Goal: Book appointment/travel/reservation

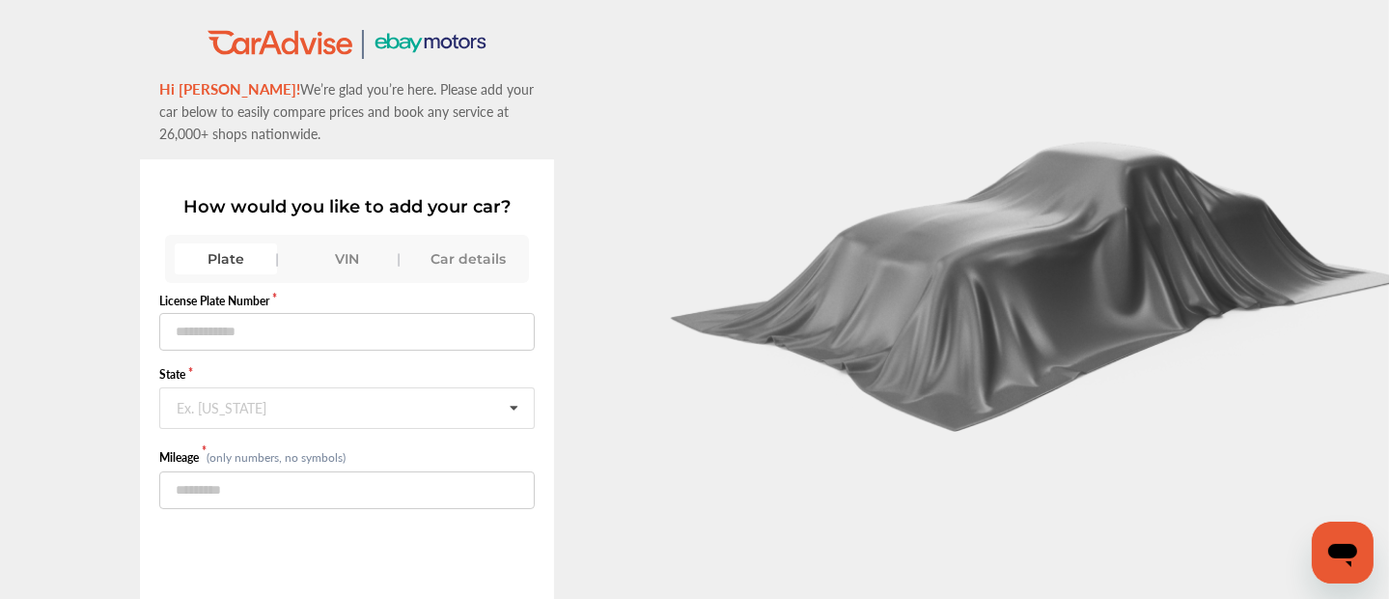
click at [344, 255] on div "VIN" at bounding box center [347, 258] width 102 height 31
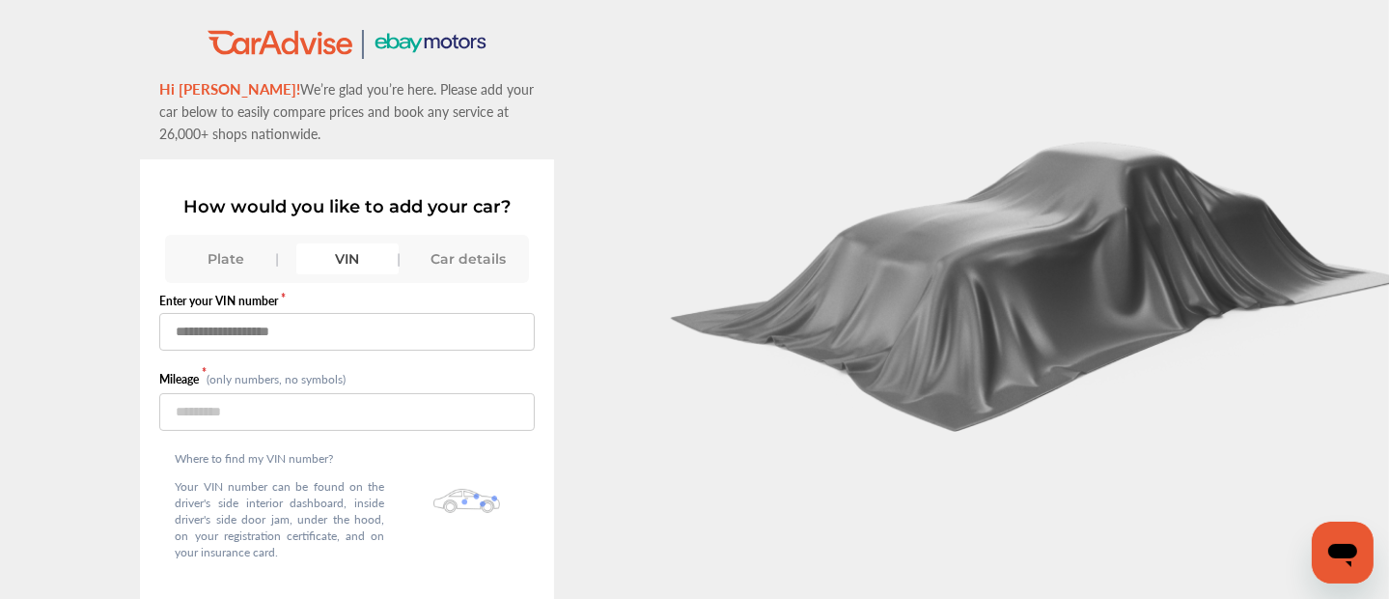
click at [317, 327] on input "text" at bounding box center [347, 332] width 376 height 38
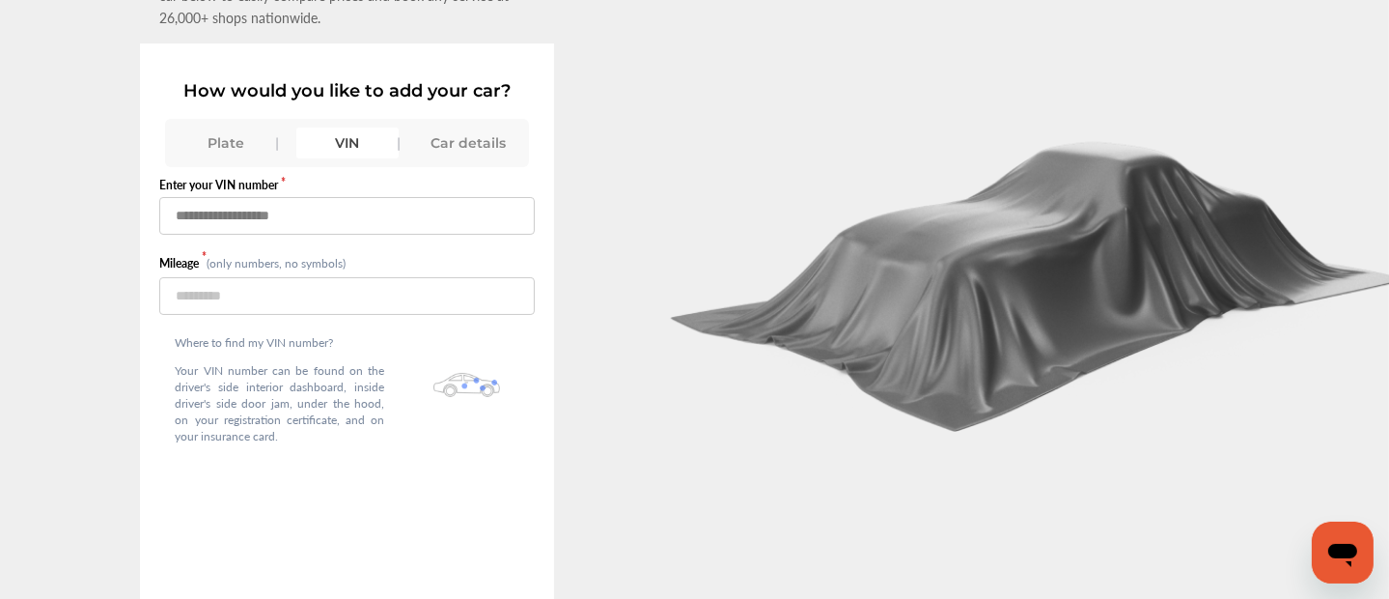
click at [297, 222] on input "text" at bounding box center [347, 216] width 376 height 38
click at [539, 400] on div "How would you like to add your car? Plate VIN Car details Enter your VIN number…" at bounding box center [347, 331] width 414 height 577
click at [274, 223] on input "text" at bounding box center [347, 216] width 376 height 38
type input "**********"
click at [240, 282] on input "number" at bounding box center [347, 296] width 376 height 38
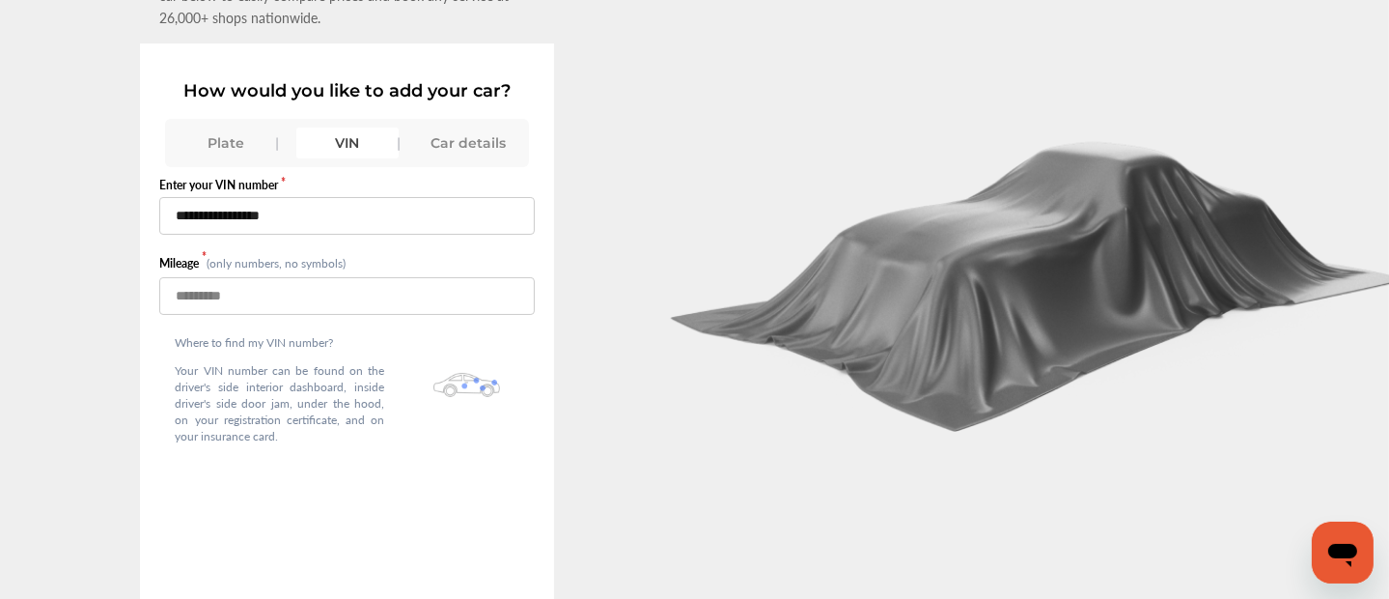
scroll to position [149, 0]
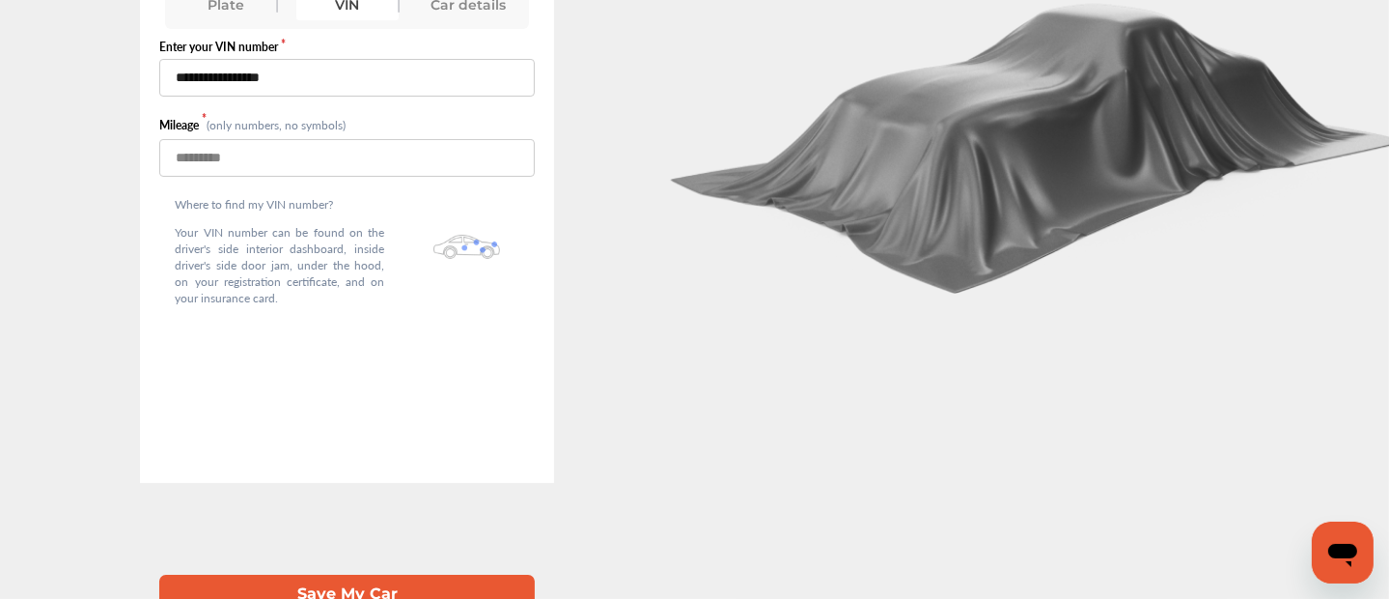
type input "*****"
click at [343, 574] on button "Save My Car" at bounding box center [347, 594] width 376 height 40
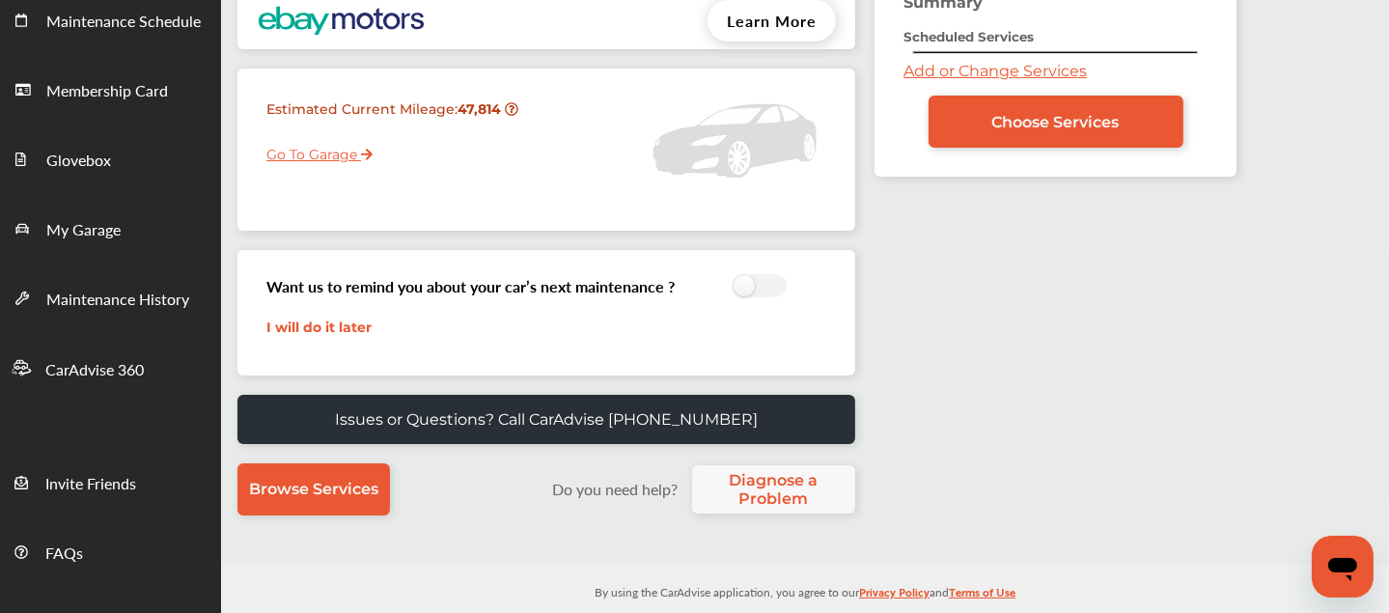
scroll to position [239, 0]
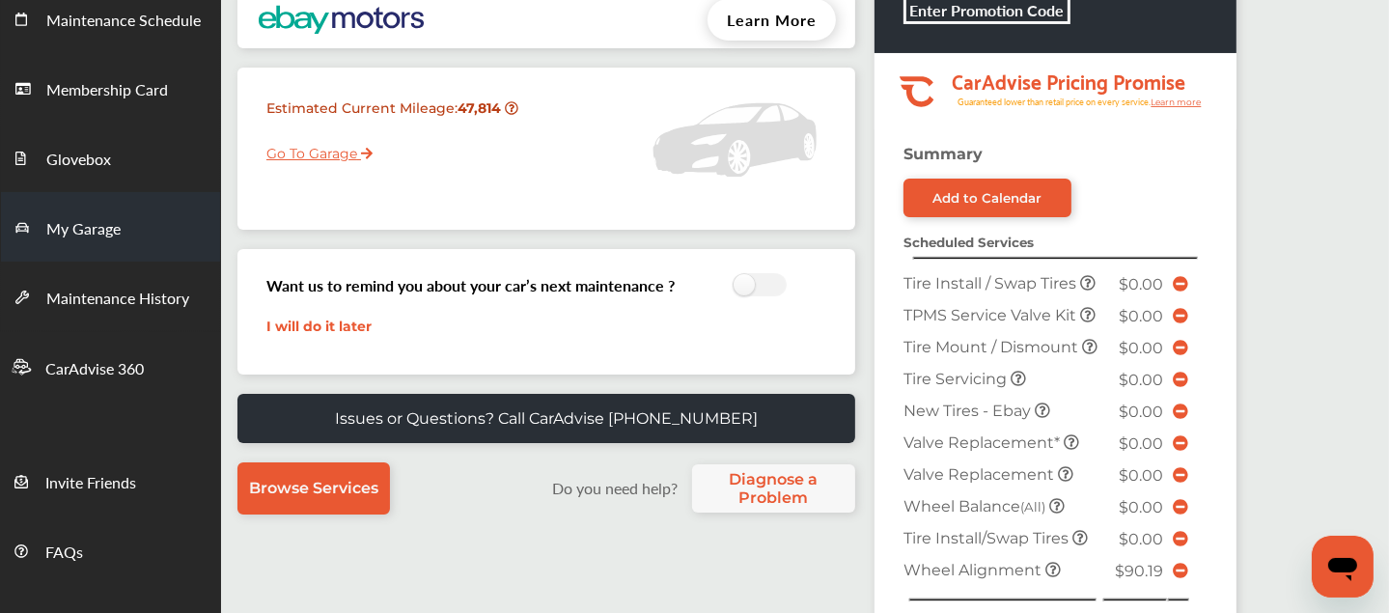
click at [100, 250] on link "My Garage" at bounding box center [110, 227] width 219 height 70
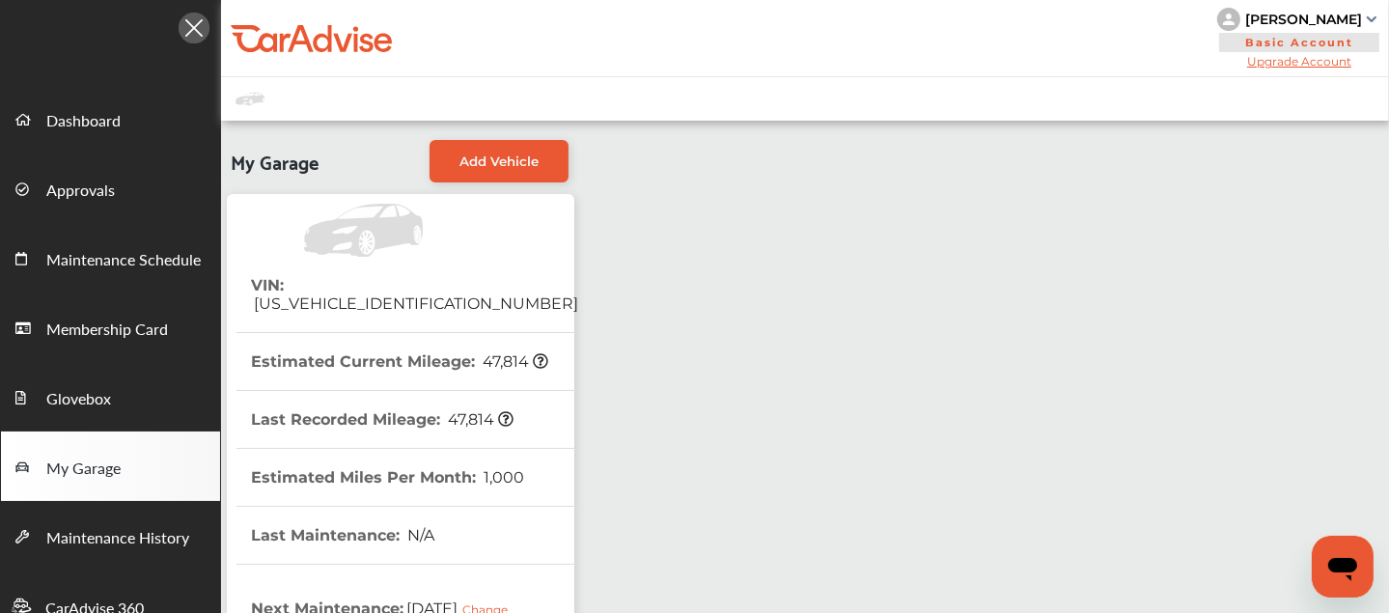
click at [397, 294] on span "[US_VEHICLE_IDENTIFICATION_NUMBER]" at bounding box center [414, 303] width 327 height 18
copy span "[US_VEHICLE_IDENTIFICATION_NUMBER]"
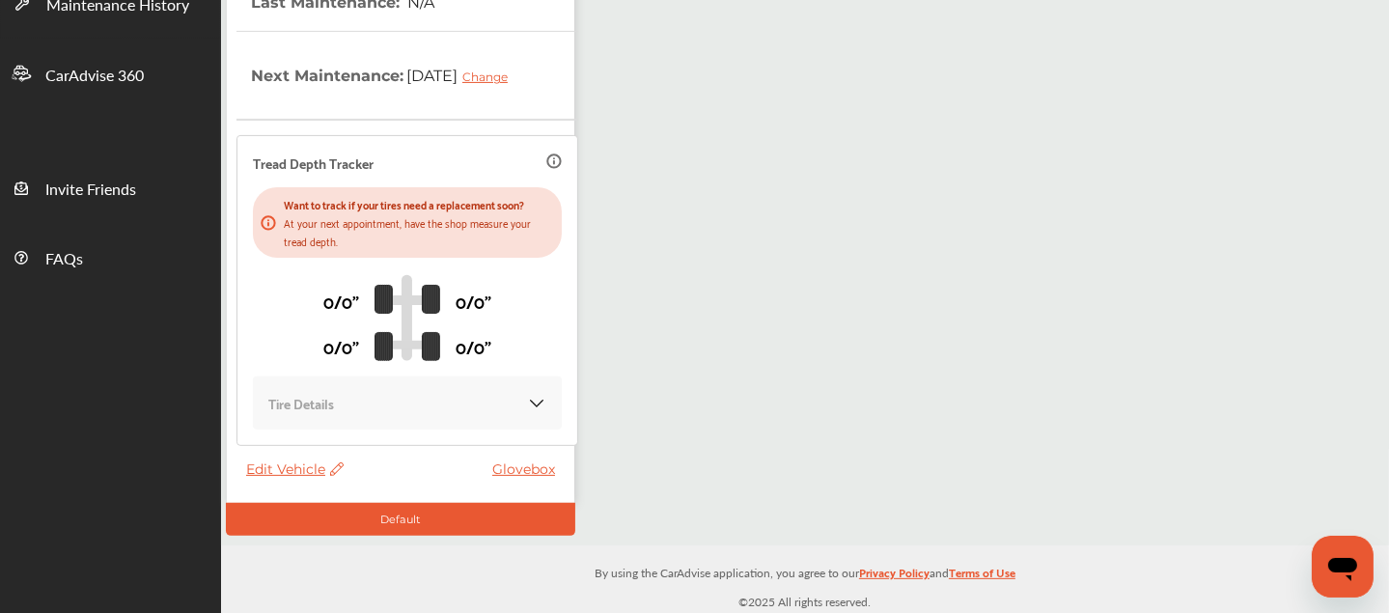
scroll to position [533, 0]
click at [278, 462] on span "Edit Vehicle" at bounding box center [295, 469] width 98 height 17
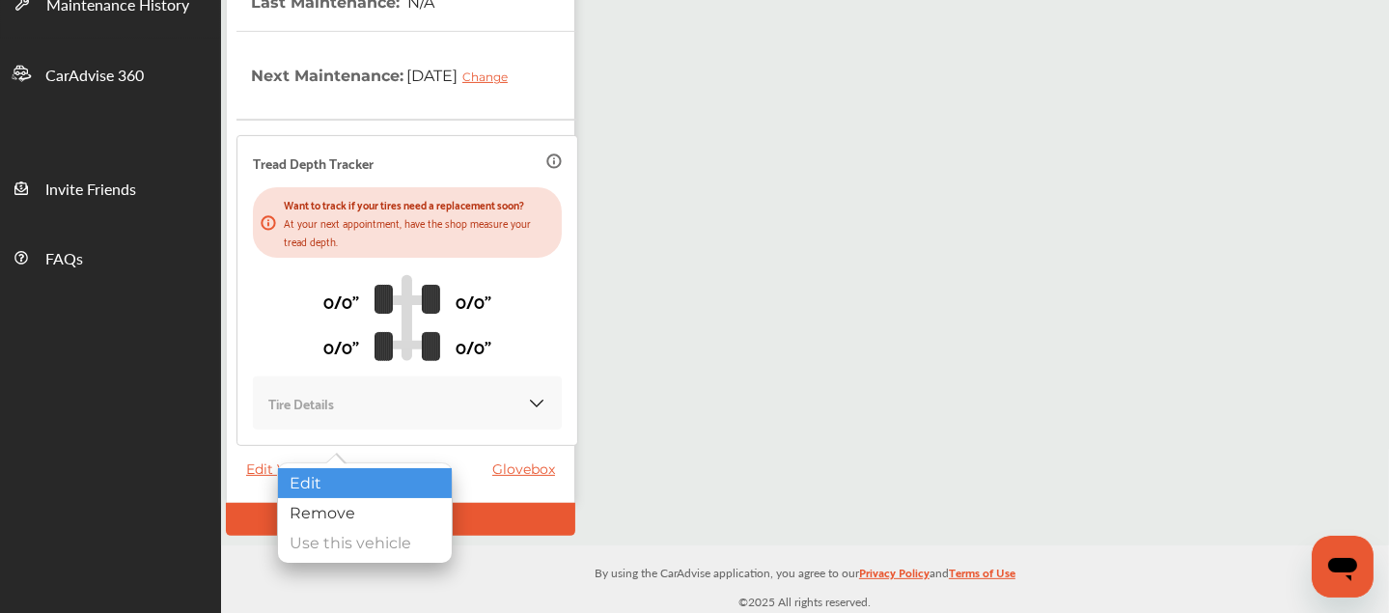
click at [305, 487] on div "Edit" at bounding box center [365, 483] width 174 height 30
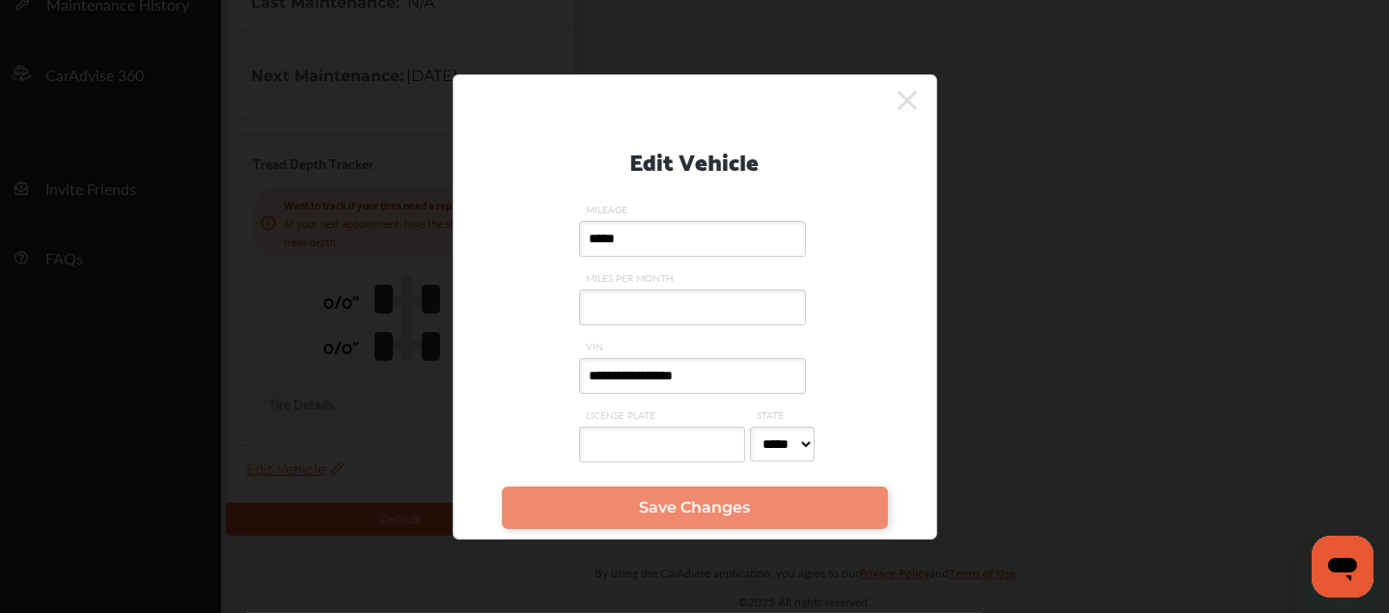
click at [629, 366] on input "**********" at bounding box center [692, 376] width 227 height 36
paste input "text"
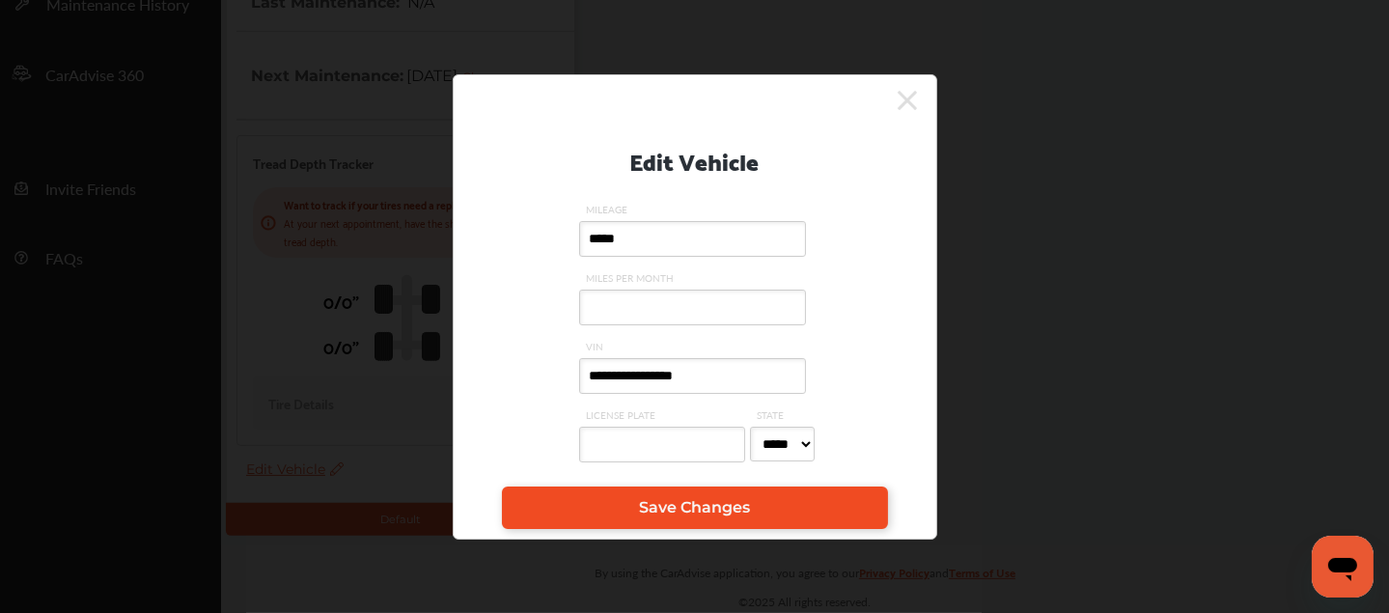
type input "**********"
click at [660, 511] on span "Save Changes" at bounding box center [694, 507] width 111 height 18
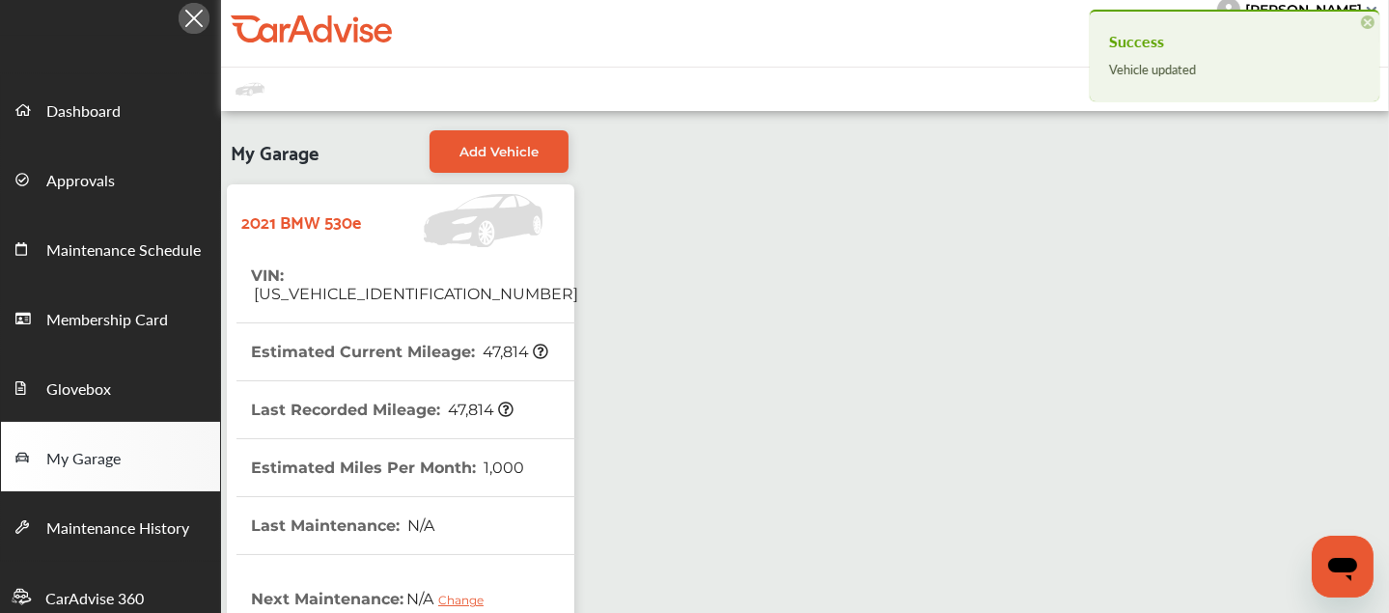
scroll to position [0, 0]
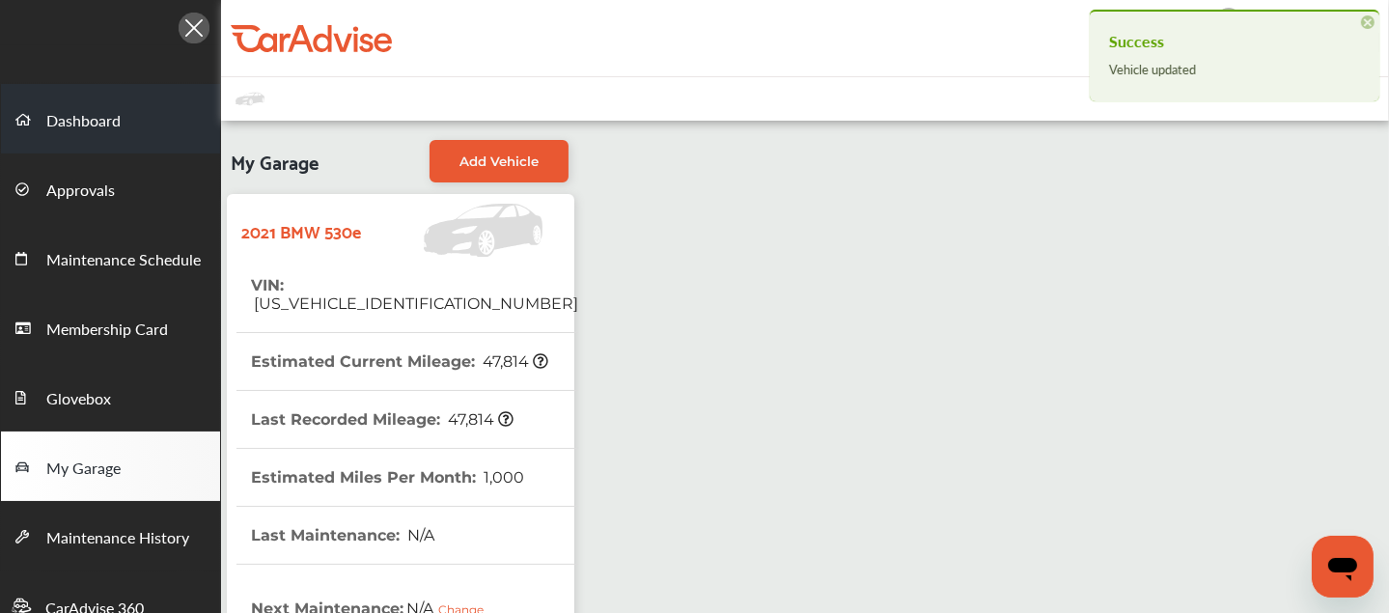
click at [62, 109] on span "Dashboard" at bounding box center [83, 121] width 74 height 25
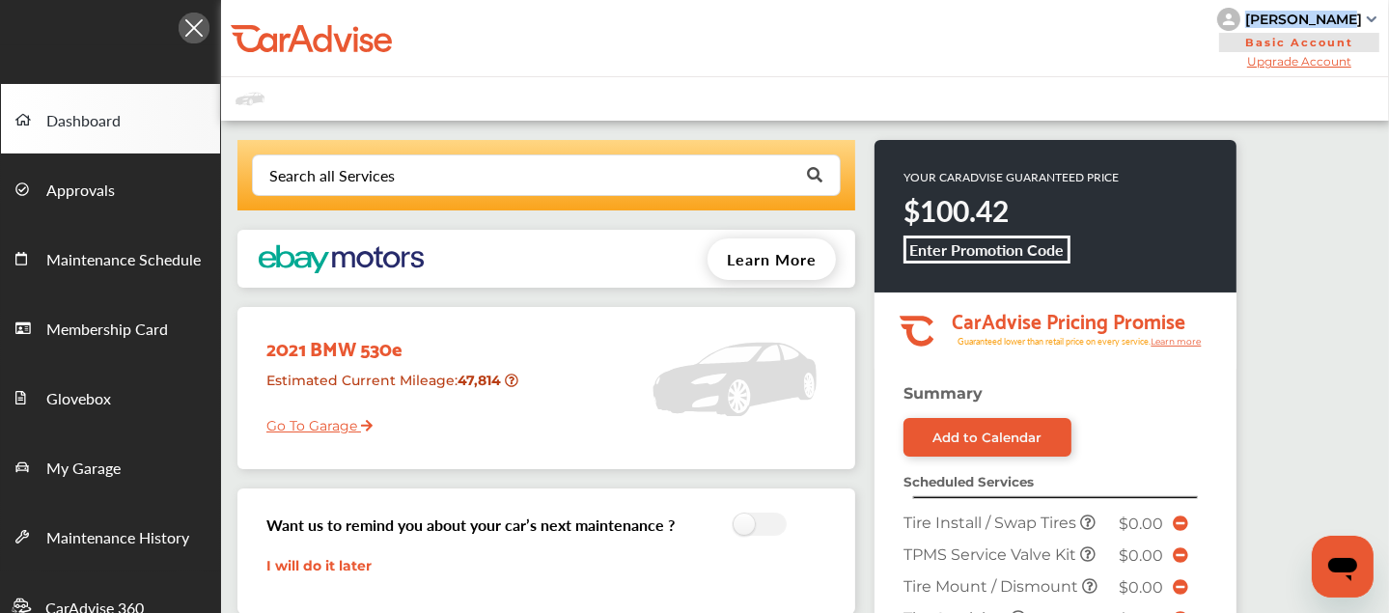
drag, startPoint x: 1361, startPoint y: 16, endPoint x: 1275, endPoint y: 24, distance: 86.3
click at [1275, 24] on div "[PERSON_NAME]" at bounding box center [1300, 19] width 164 height 23
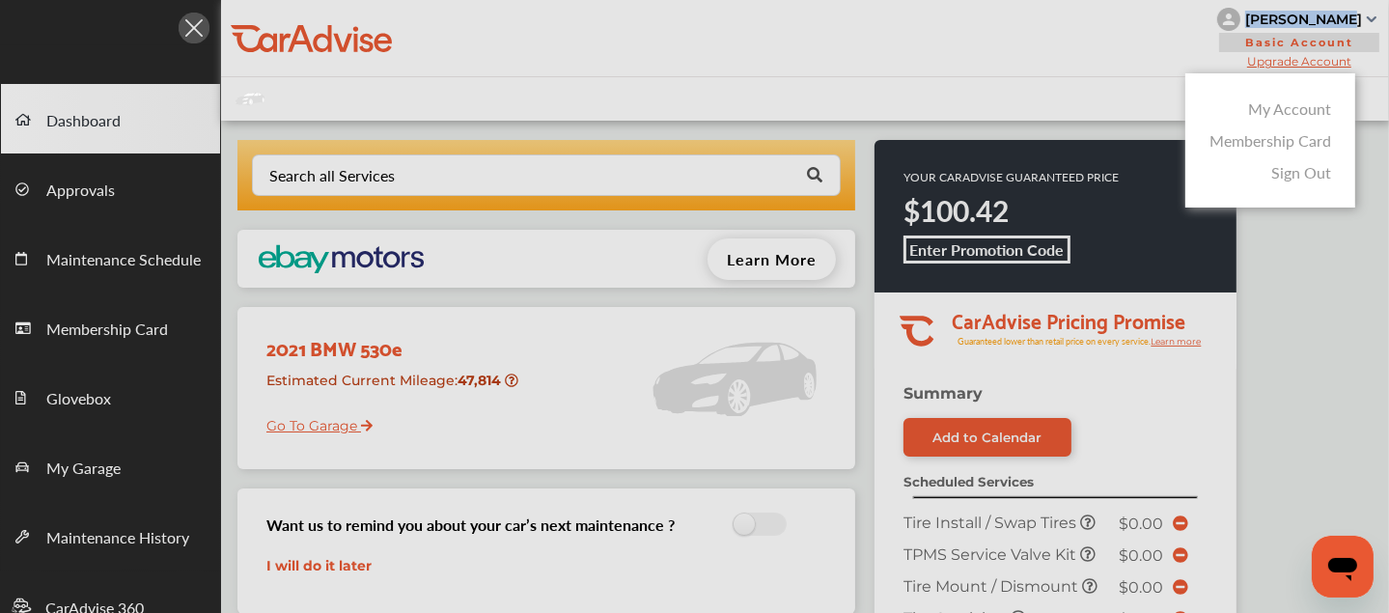
copy div "[PERSON_NAME]"
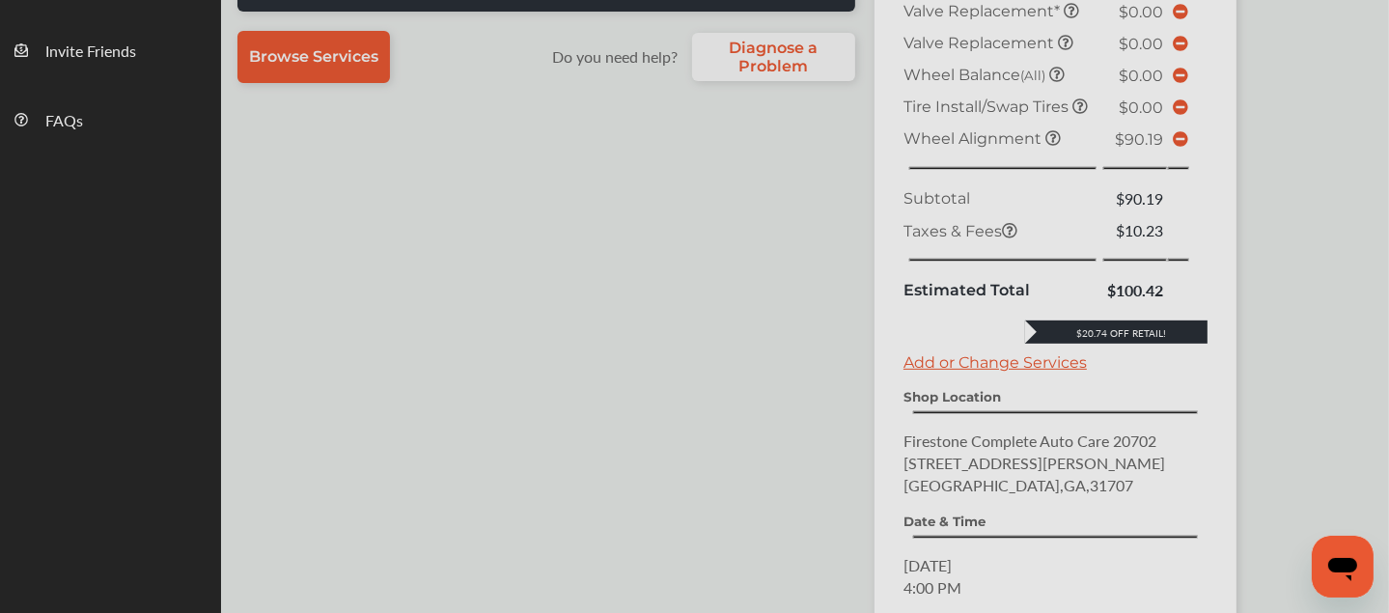
scroll to position [660, 0]
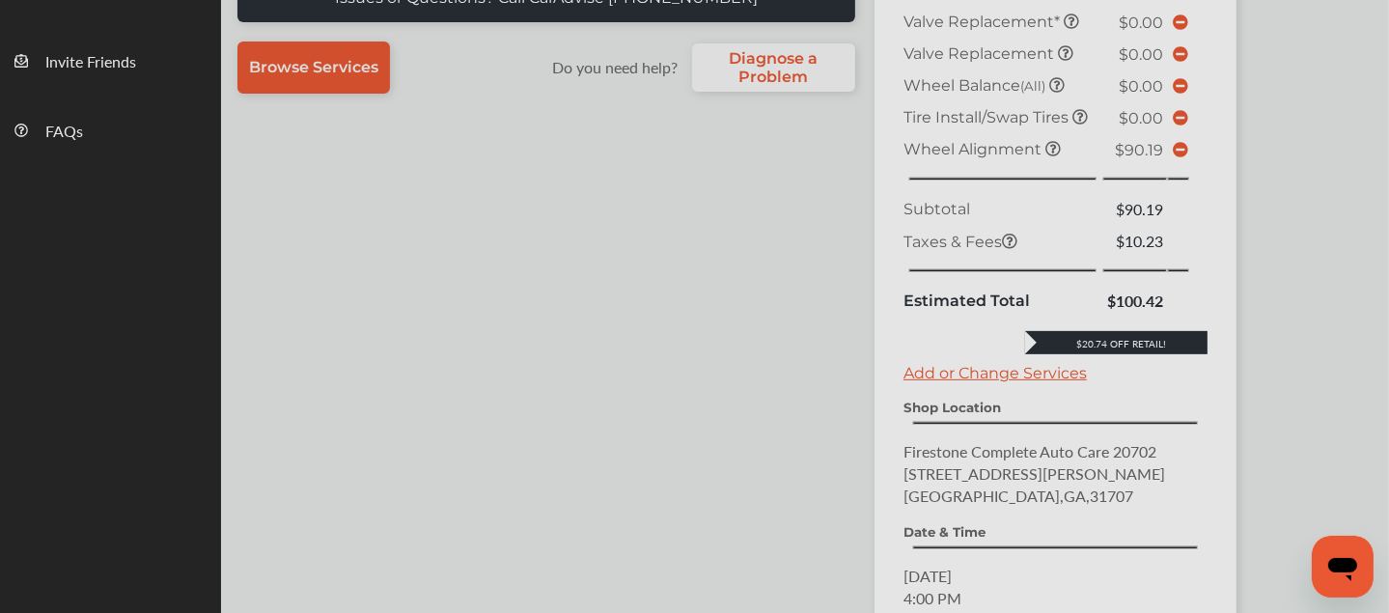
click at [1179, 187] on div at bounding box center [694, 355] width 1389 height 710
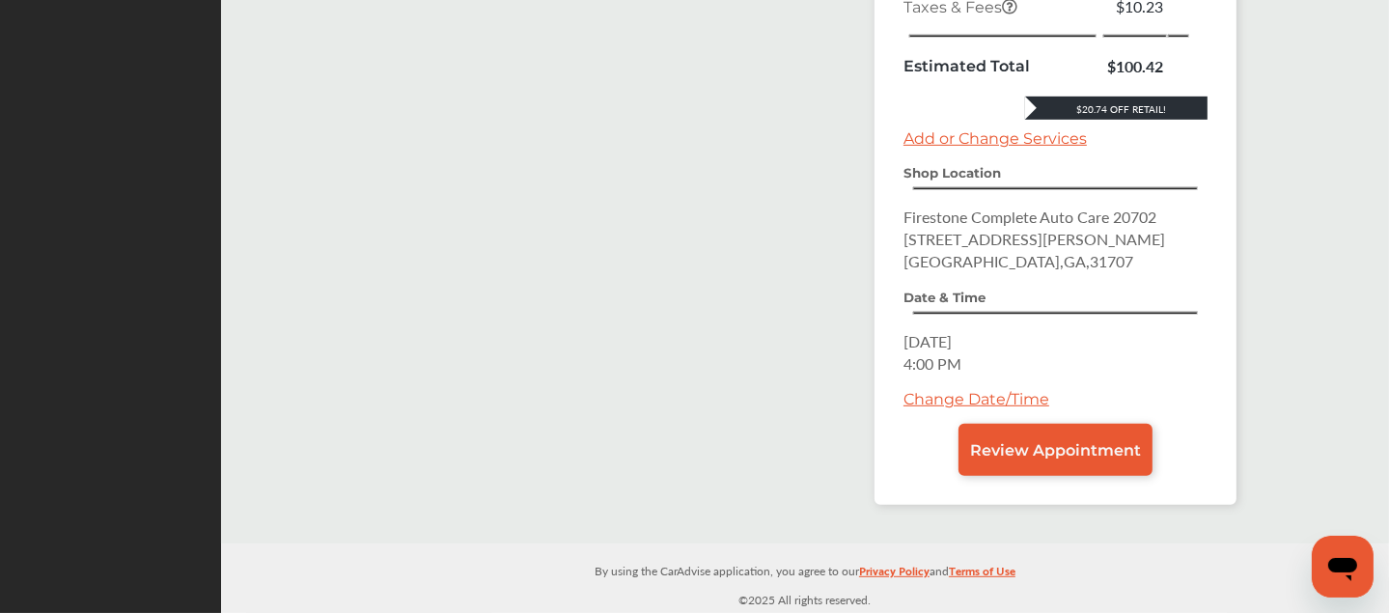
scroll to position [927, 0]
click at [1186, 120] on div "$20.74 Off Retail!" at bounding box center [1116, 108] width 182 height 23
click at [958, 406] on link "Change Date/Time" at bounding box center [977, 399] width 146 height 18
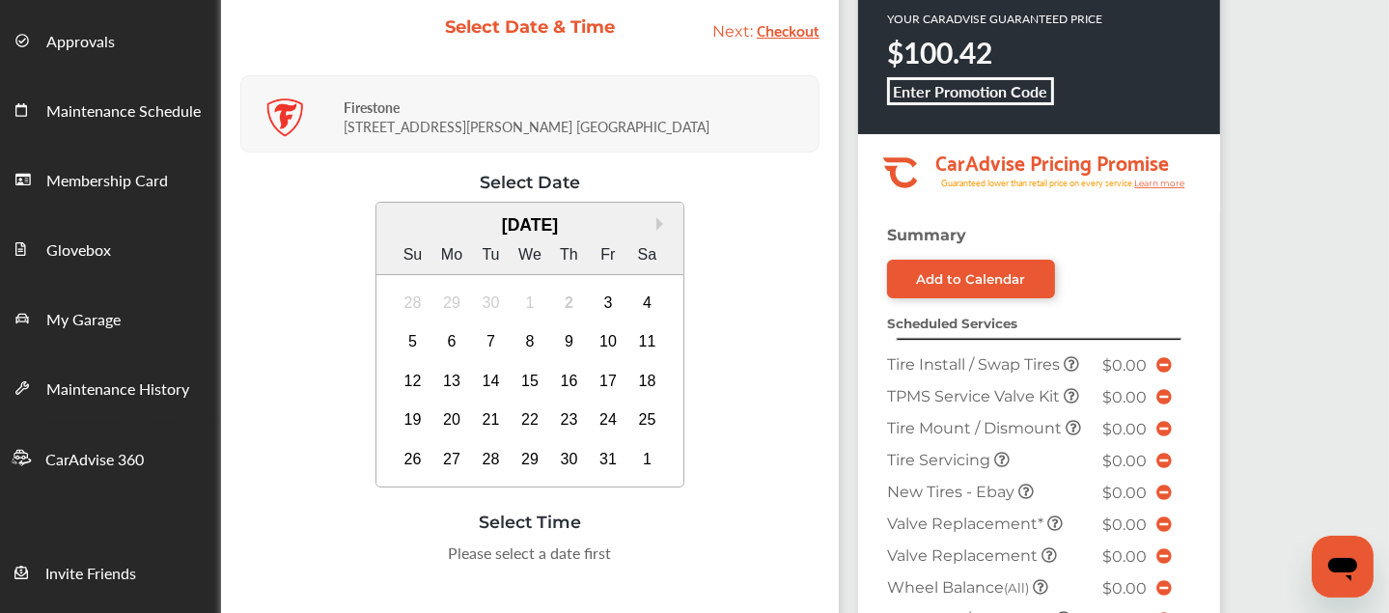
scroll to position [147, 0]
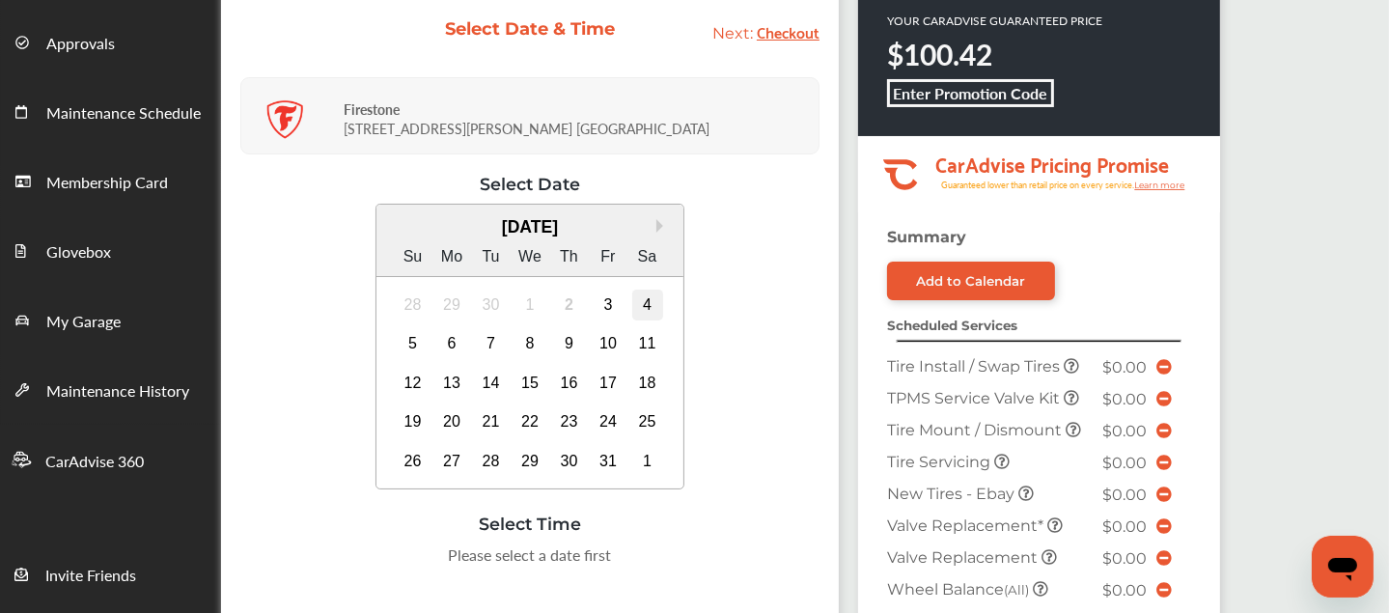
click at [644, 300] on div "4" at bounding box center [647, 305] width 31 height 31
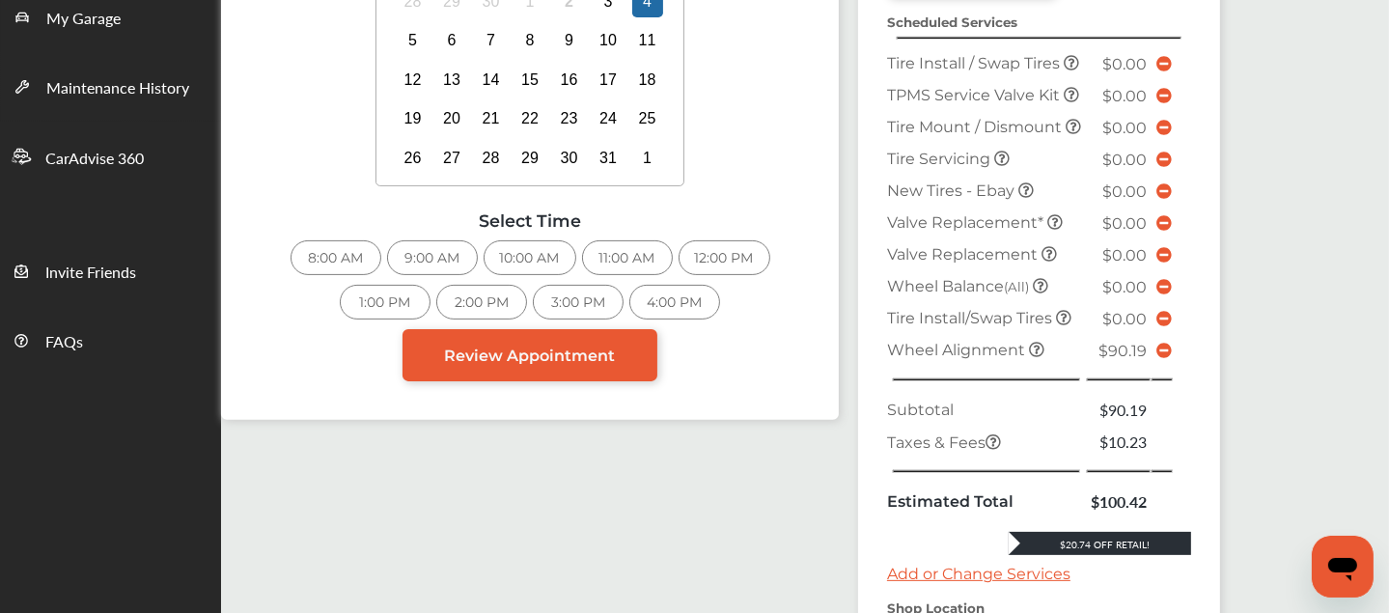
scroll to position [451, 0]
click at [320, 265] on div "8:00 AM" at bounding box center [336, 256] width 91 height 35
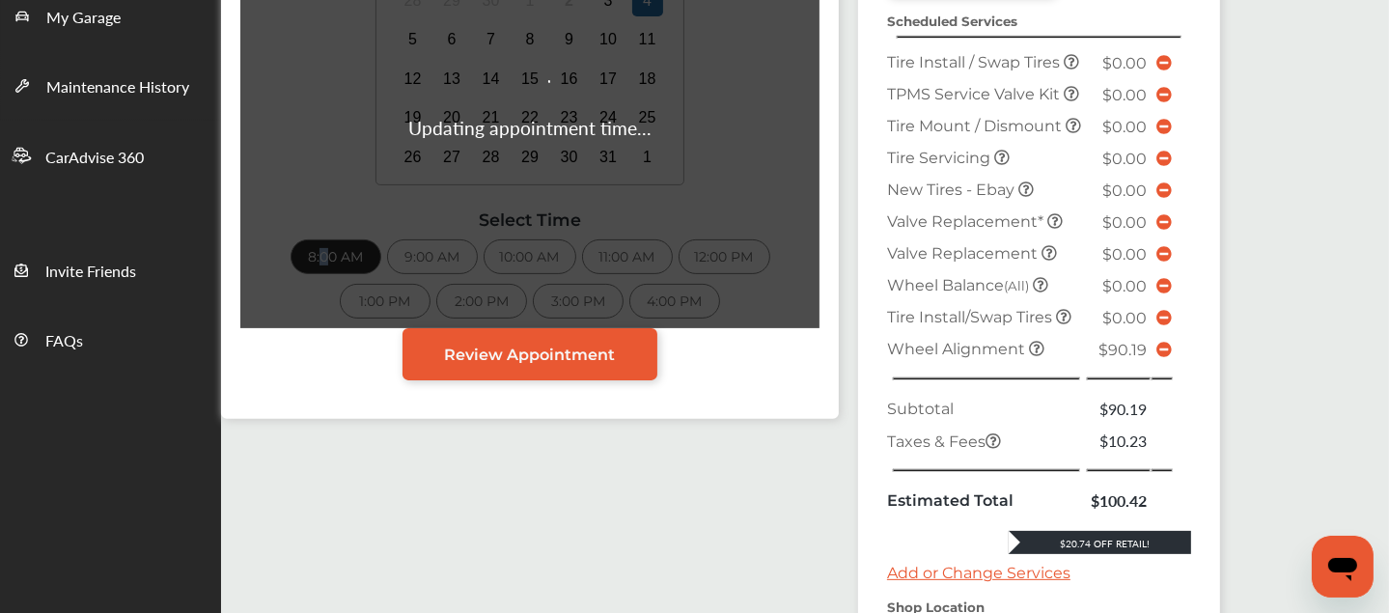
scroll to position [435, 0]
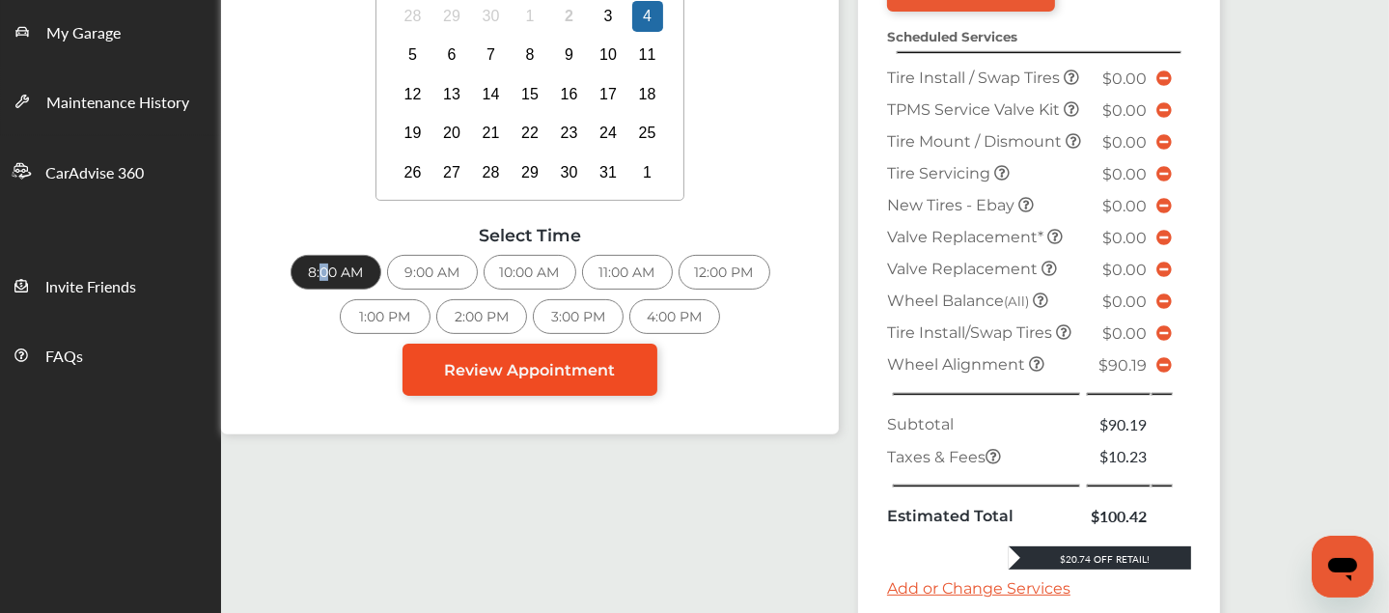
click at [518, 376] on span "Review Appointment" at bounding box center [530, 370] width 171 height 18
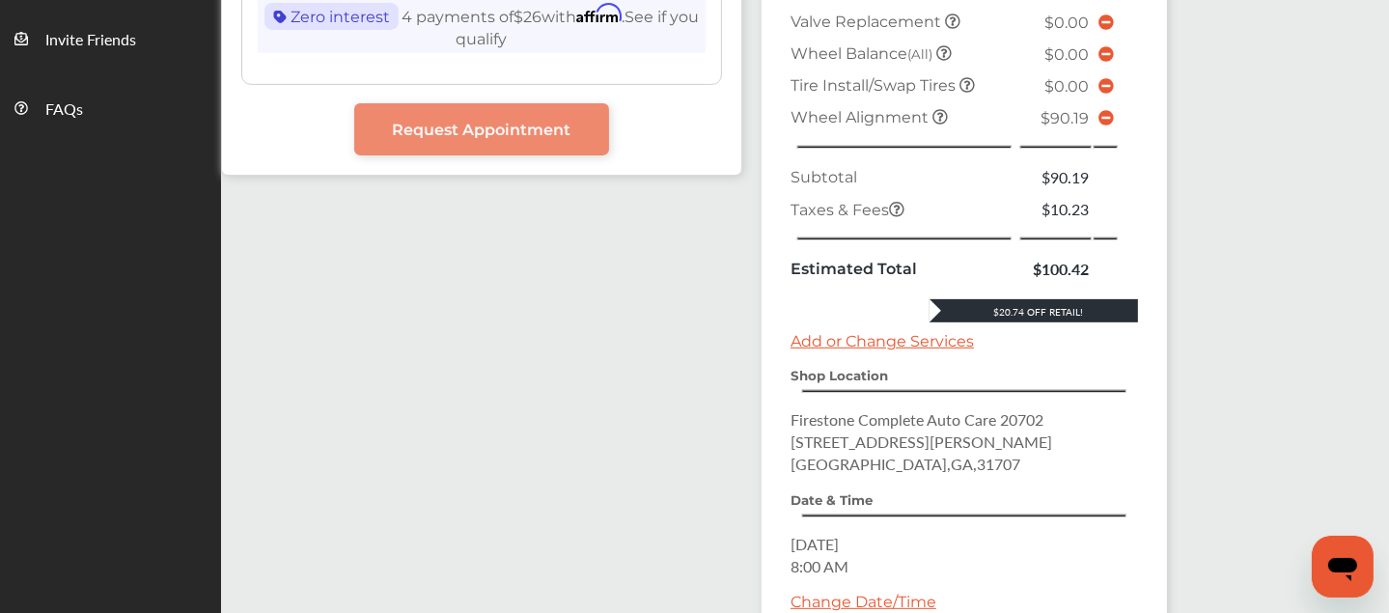
scroll to position [682, 0]
click at [1106, 111] on icon at bounding box center [1106, 118] width 15 height 15
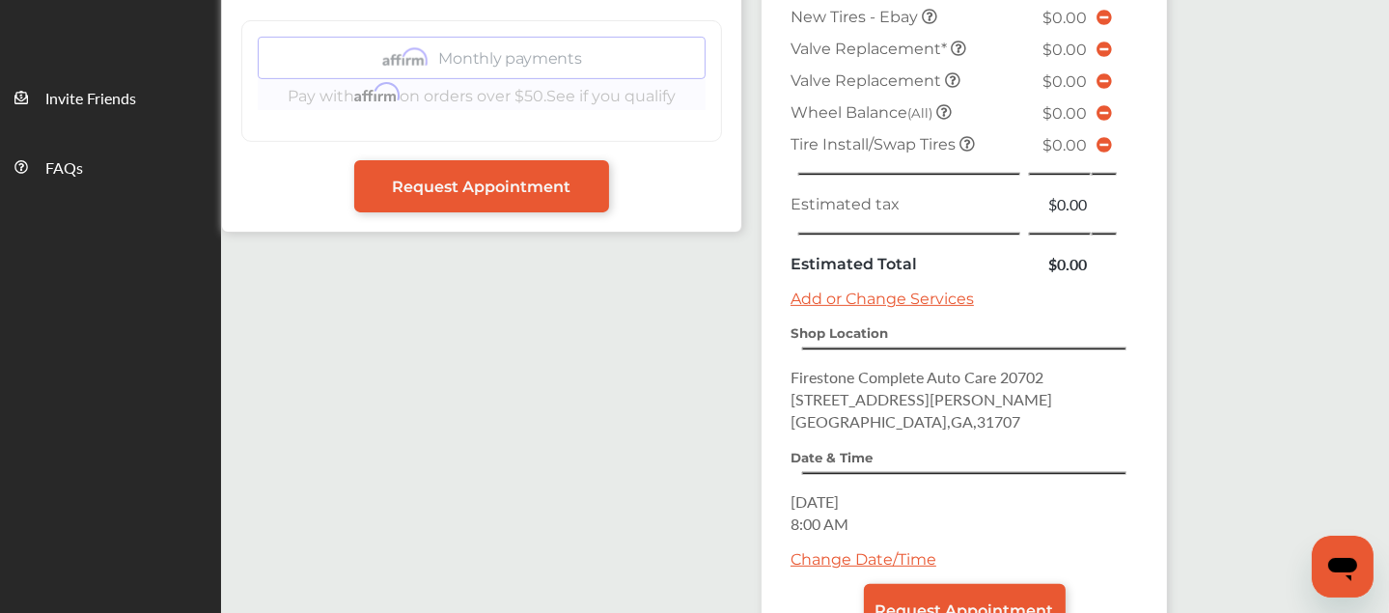
scroll to position [761, 0]
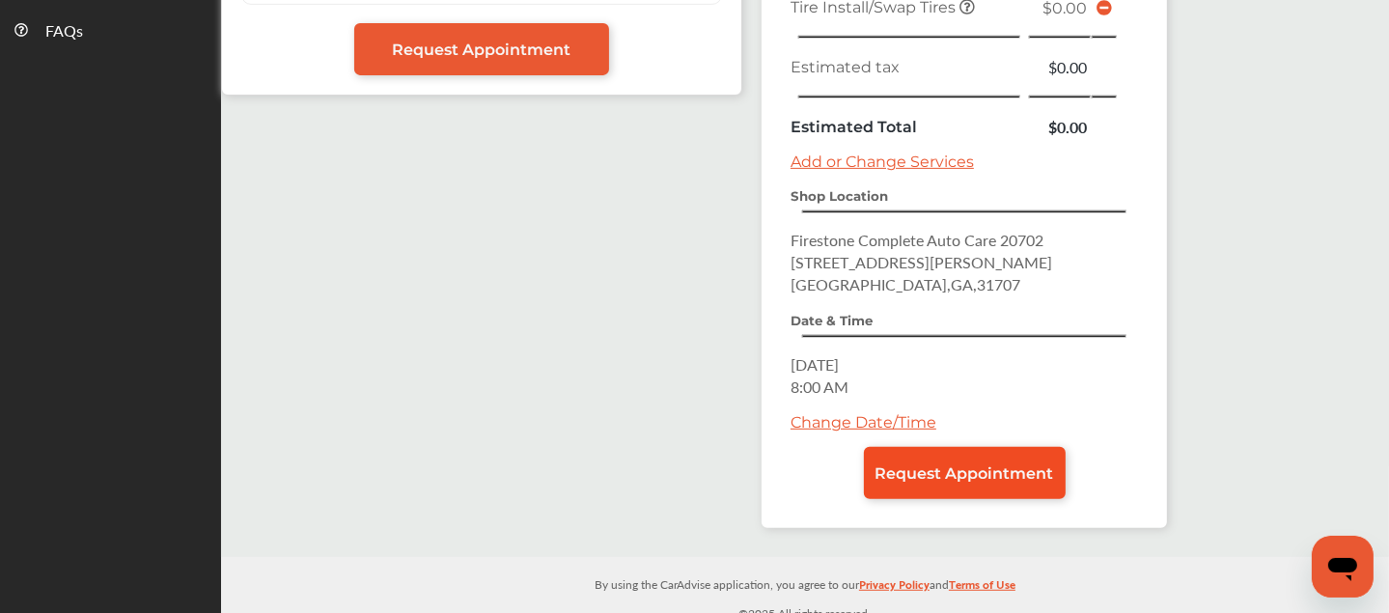
click at [888, 464] on span "Request Appointment" at bounding box center [965, 473] width 179 height 18
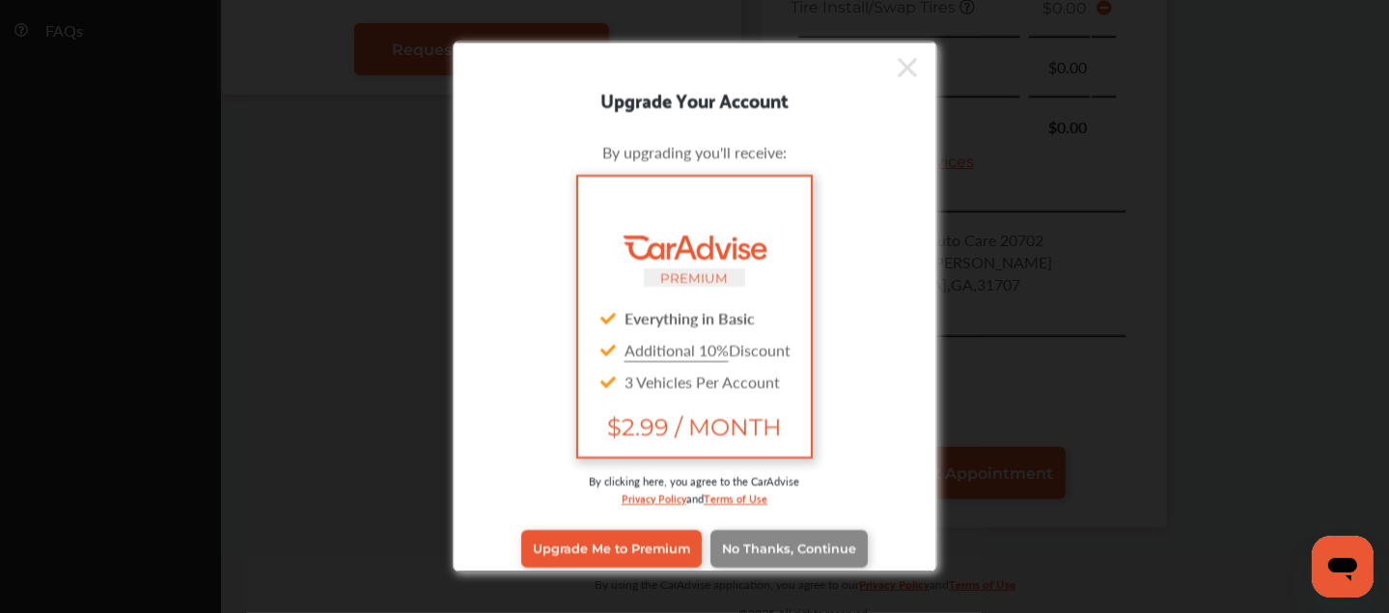
click at [772, 551] on span "No Thanks, Continue" at bounding box center [789, 549] width 134 height 14
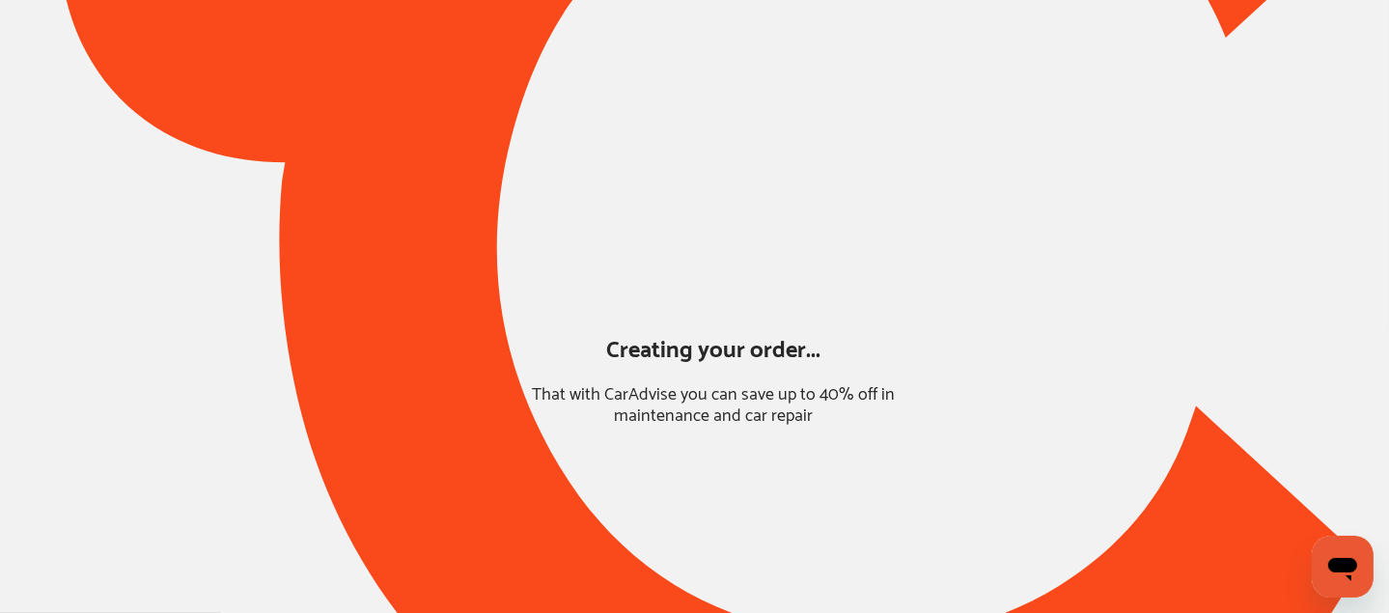
scroll to position [210, 0]
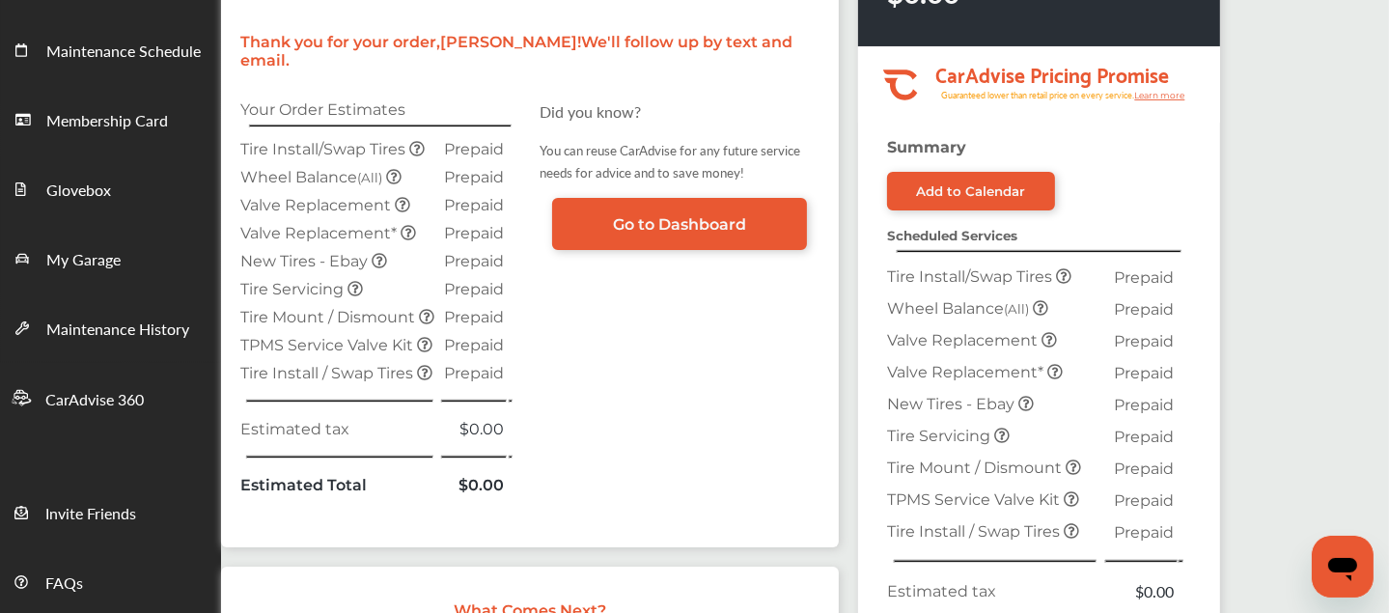
scroll to position [695, 0]
